Goal: Task Accomplishment & Management: Manage account settings

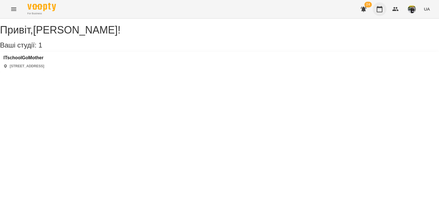
click at [217, 11] on button "button" at bounding box center [380, 9] width 14 height 14
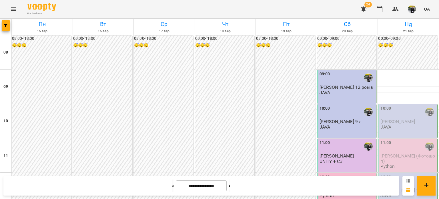
scroll to position [57, 0]
click at [217, 83] on div "10:00" at bounding box center [385, 111] width 11 height 13
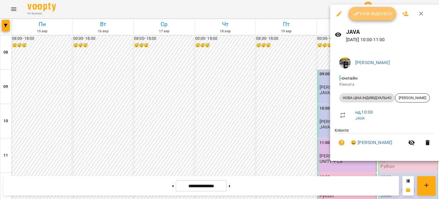
click at [217, 18] on button "Урок відбувся" at bounding box center [372, 14] width 48 height 14
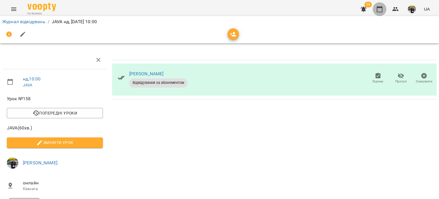
click at [217, 10] on icon "button" at bounding box center [379, 9] width 7 height 7
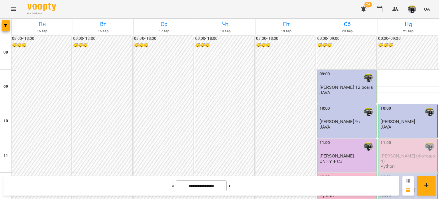
scroll to position [86, 0]
click at [217, 83] on div "11:00" at bounding box center [408, 145] width 56 height 13
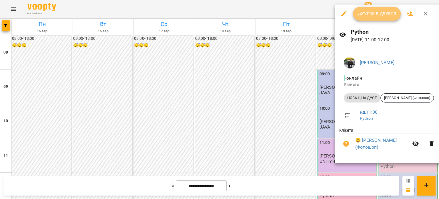
click at [217, 12] on span "Урок відбувся" at bounding box center [377, 13] width 39 height 7
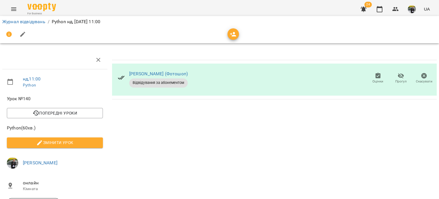
drag, startPoint x: 380, startPoint y: 11, endPoint x: 390, endPoint y: 2, distance: 13.6
click at [217, 11] on icon "button" at bounding box center [379, 9] width 7 height 7
